Goal: Information Seeking & Learning: Learn about a topic

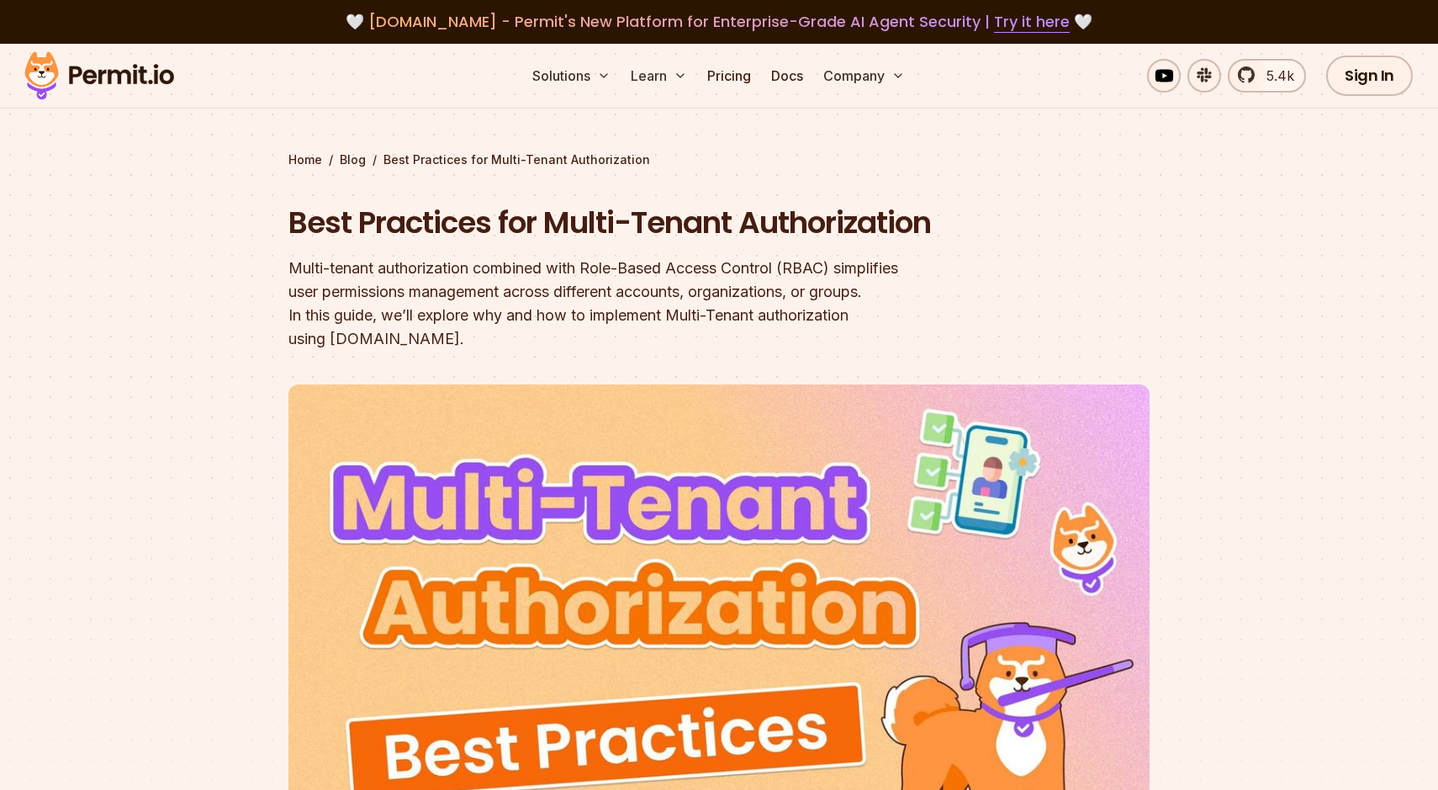
click at [115, 70] on img at bounding box center [99, 75] width 165 height 57
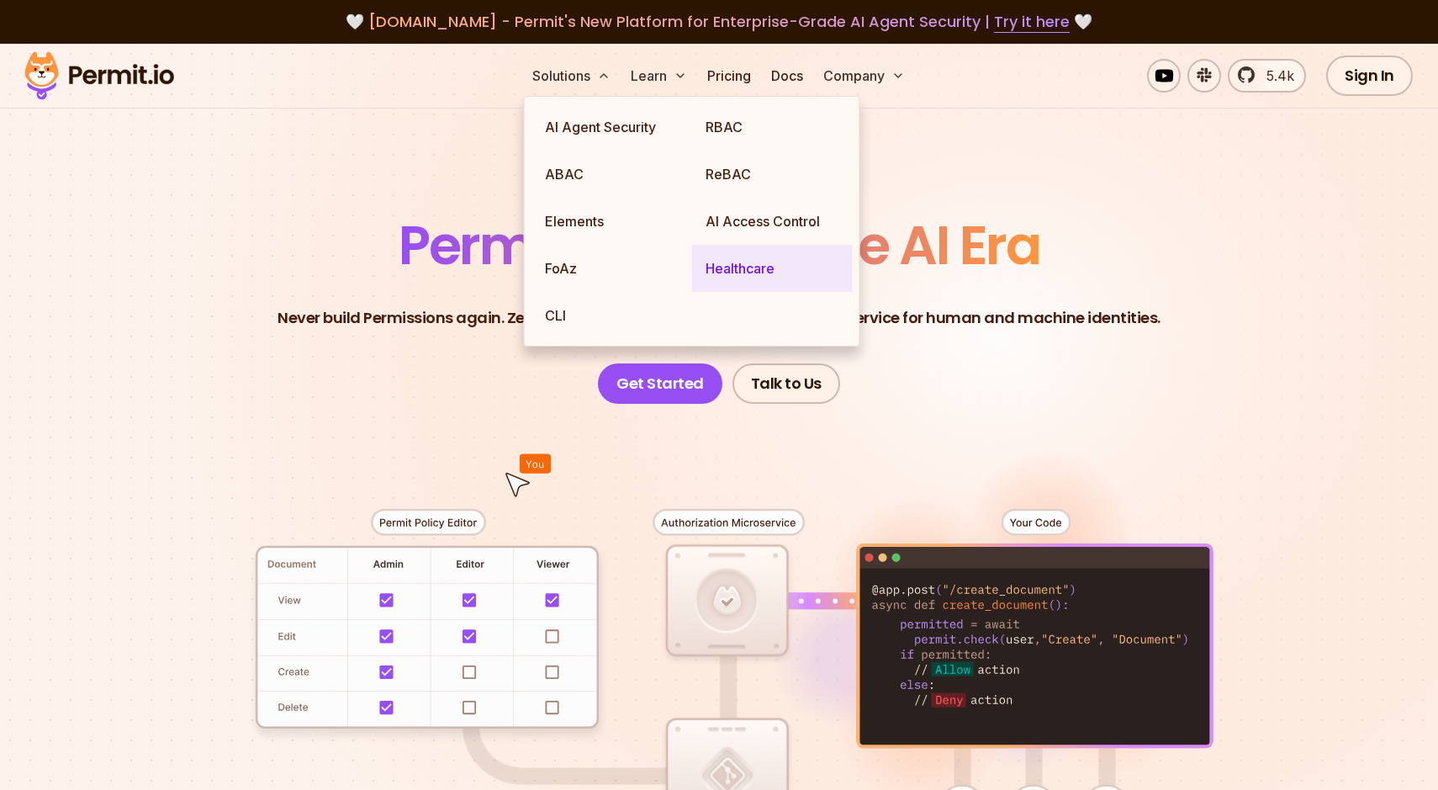
click at [733, 263] on link "Healthcare" at bounding box center [772, 268] width 161 height 47
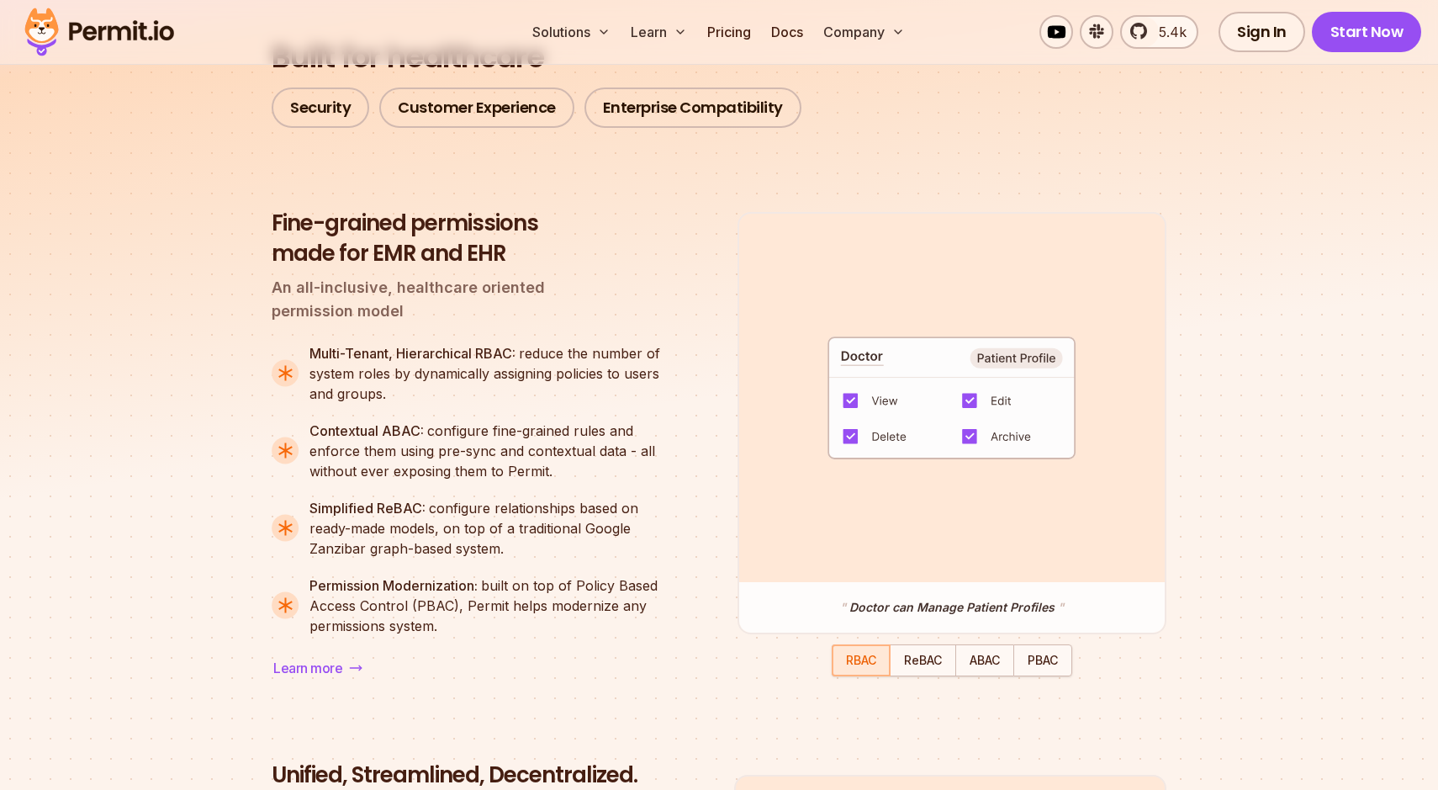
scroll to position [1358, 0]
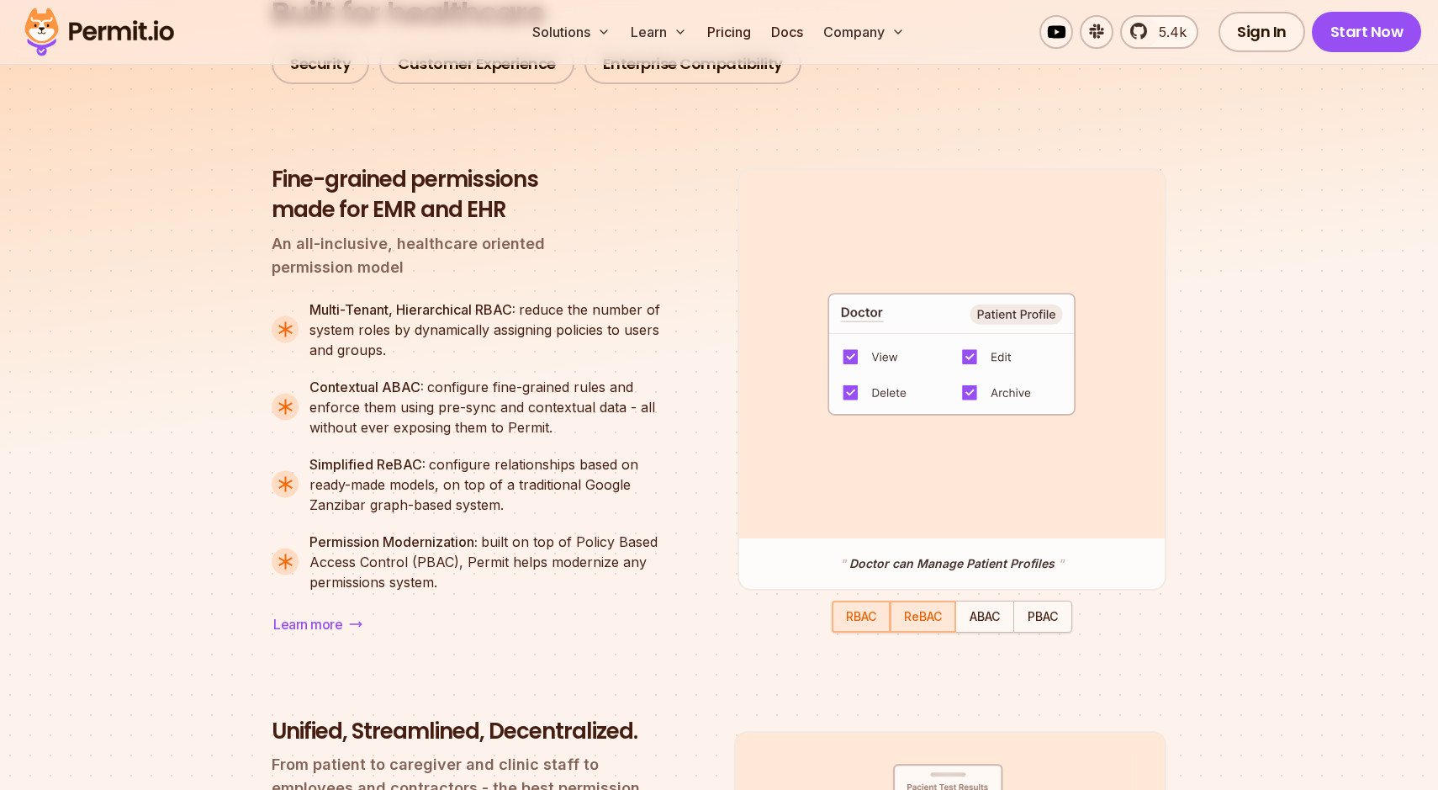
click at [949, 626] on div "button" at bounding box center [923, 616] width 63 height 29
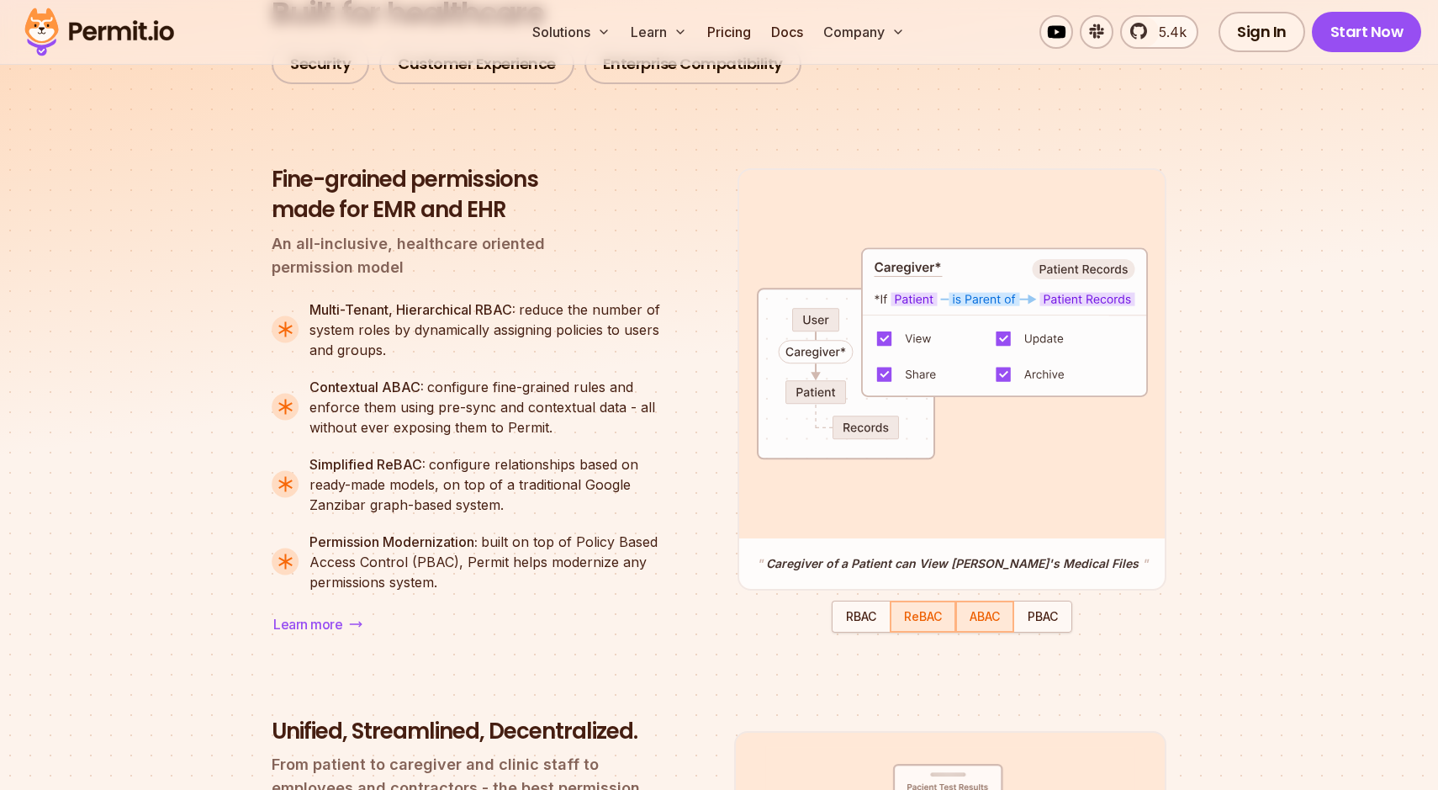
click at [984, 619] on span "ABAC" at bounding box center [985, 616] width 30 height 14
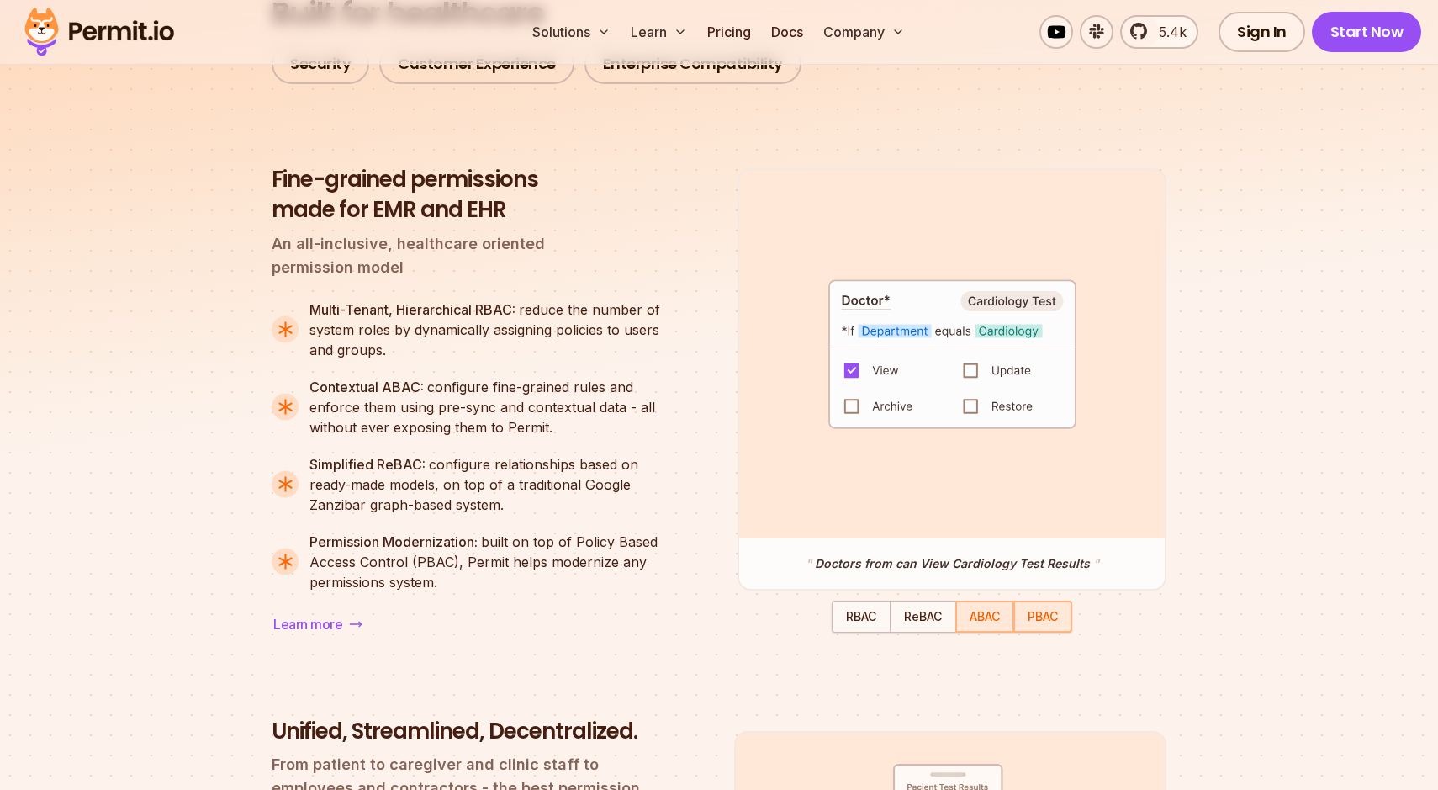
click at [1037, 623] on span "PBAC" at bounding box center [1043, 616] width 30 height 14
click at [926, 630] on div "button" at bounding box center [923, 616] width 63 height 29
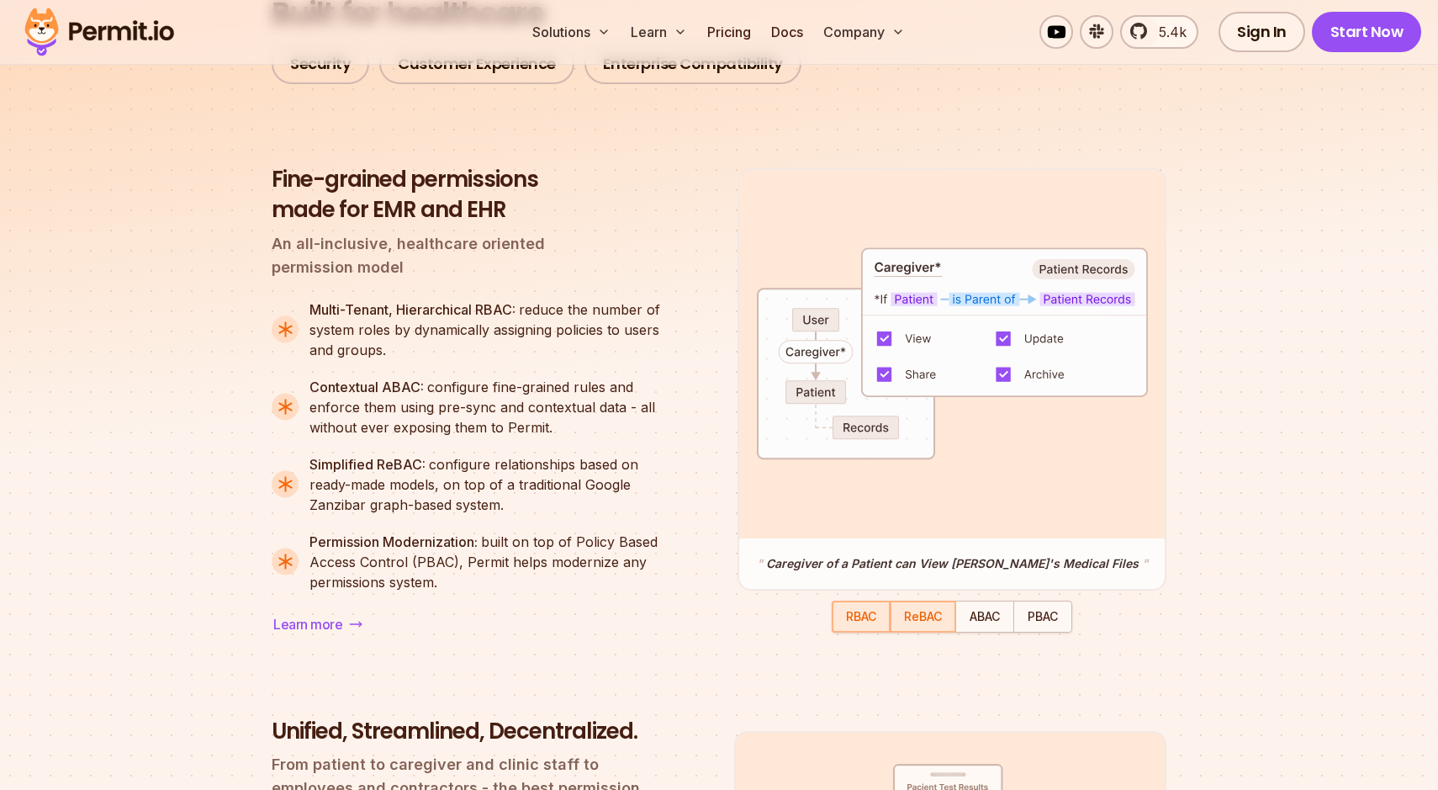
click at [869, 622] on span "RBAC" at bounding box center [861, 616] width 30 height 14
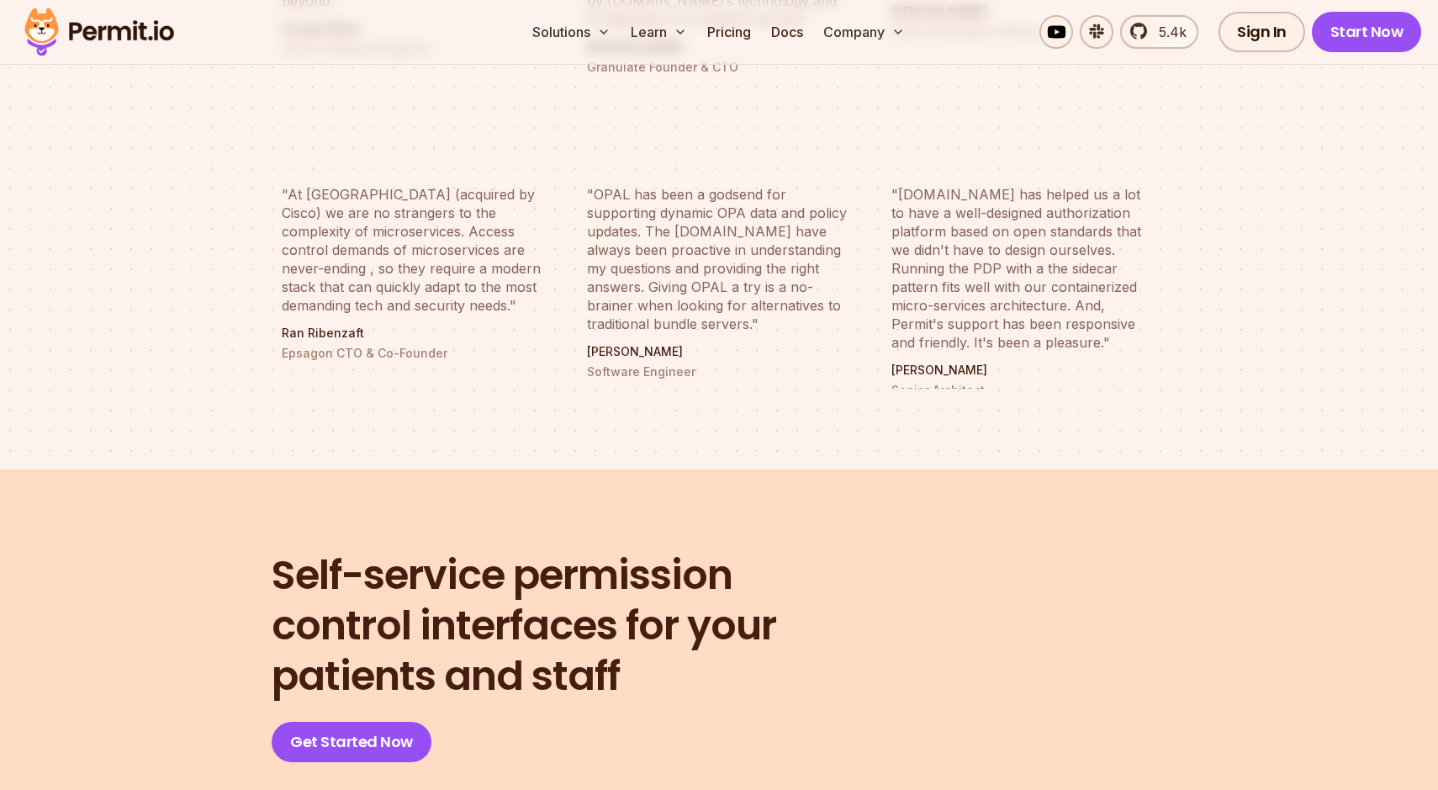
scroll to position [6450, 0]
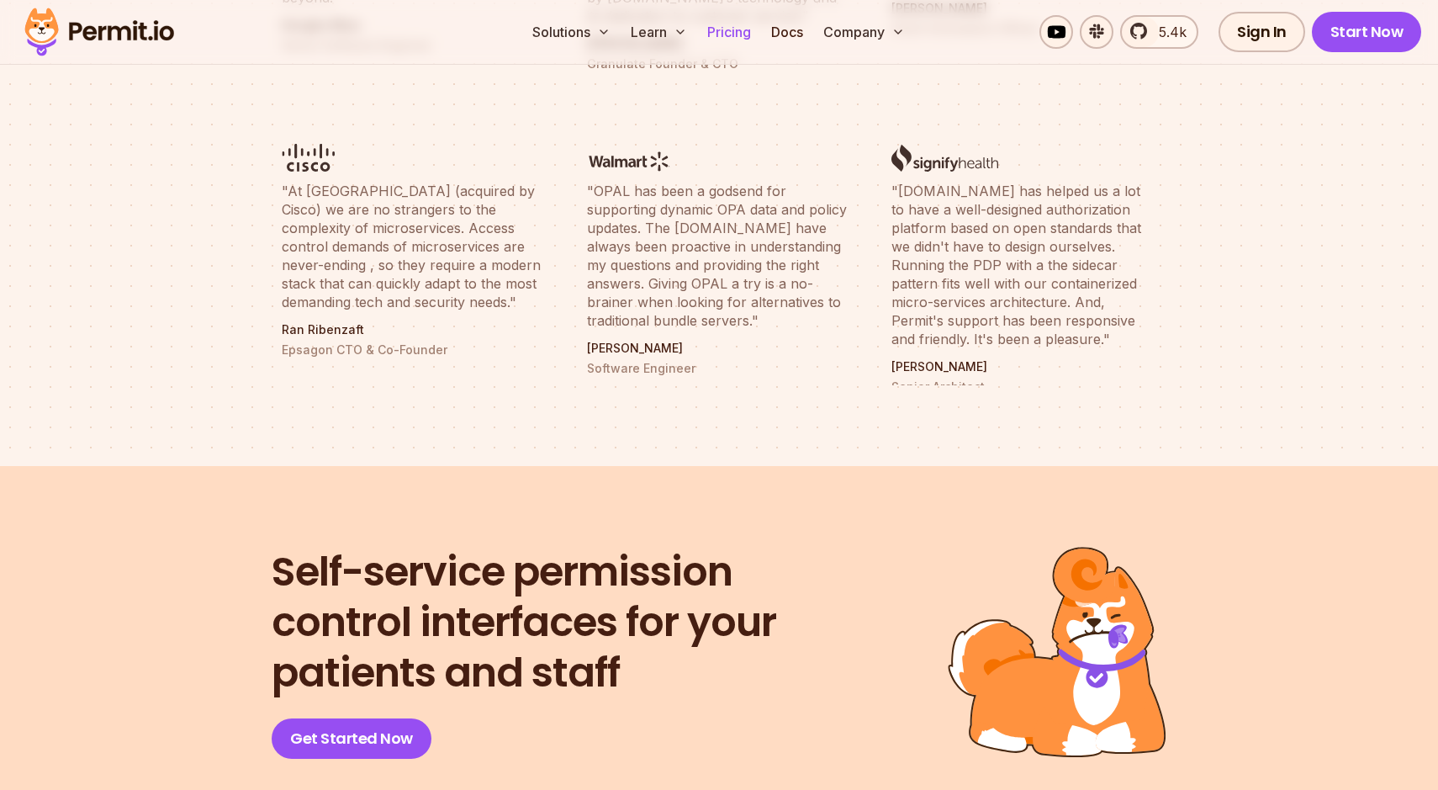
click at [732, 16] on link "Pricing" at bounding box center [729, 32] width 57 height 34
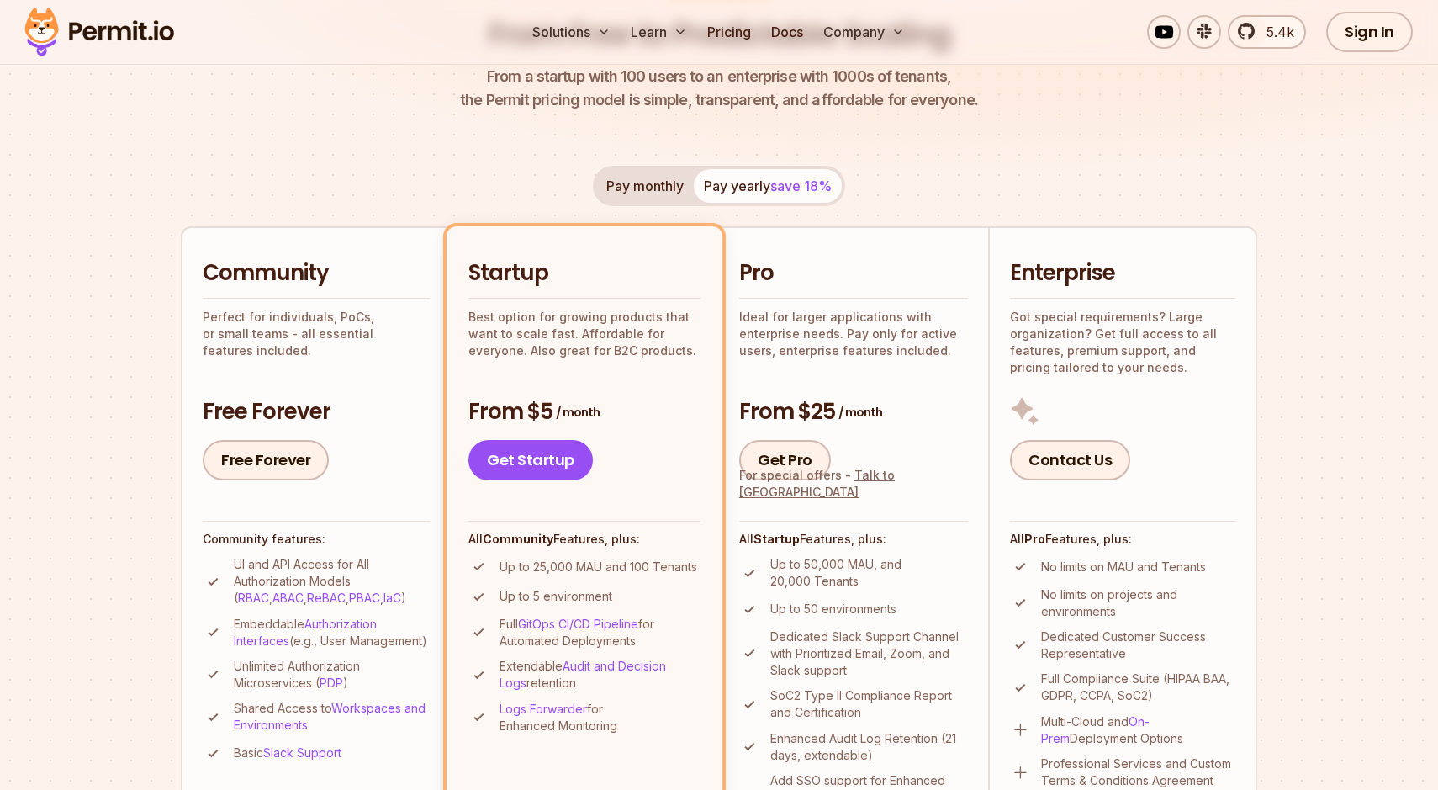
scroll to position [246, 0]
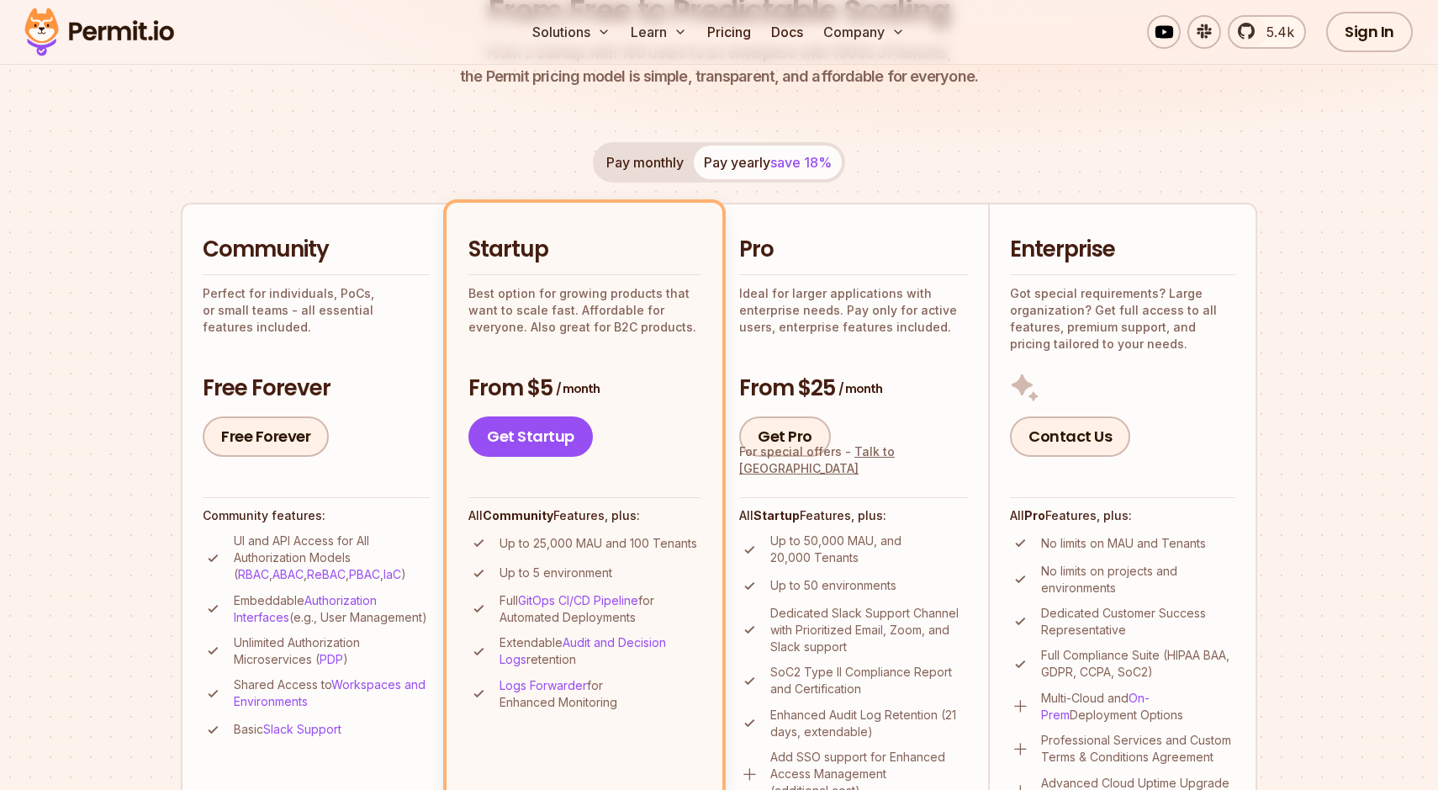
click at [670, 161] on button "Pay monthly" at bounding box center [645, 163] width 98 height 34
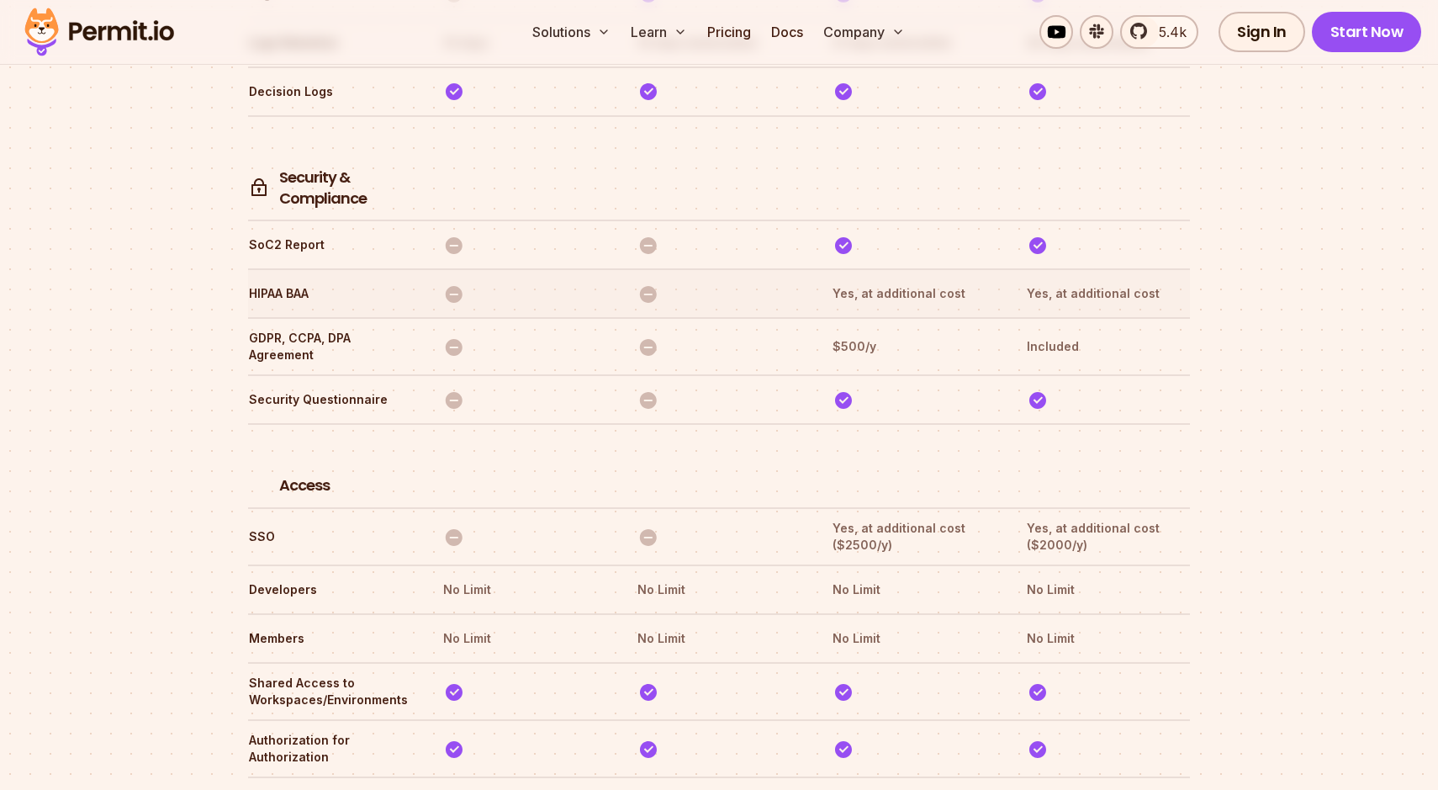
scroll to position [4641, 0]
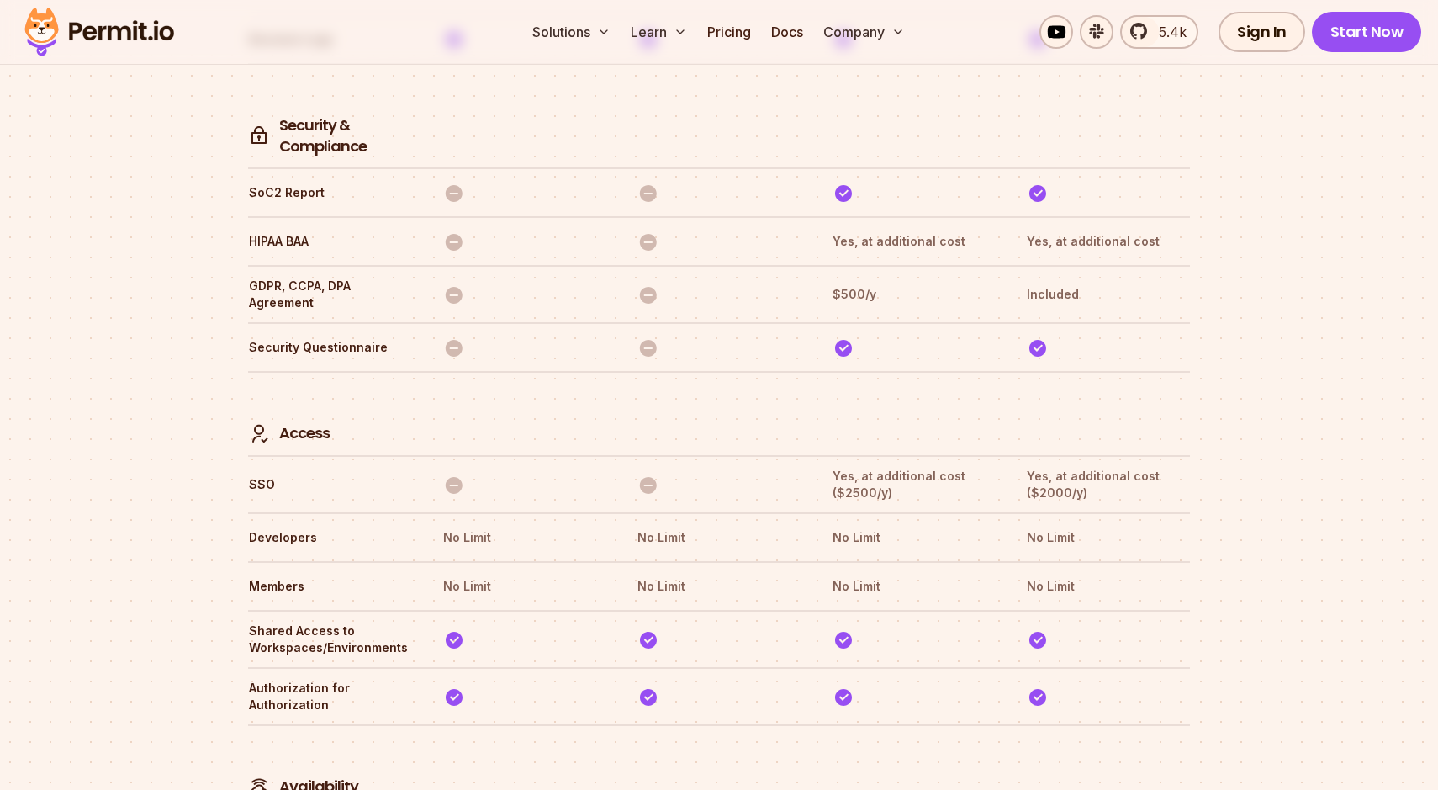
click at [126, 33] on img at bounding box center [99, 31] width 165 height 57
